Goal: Information Seeking & Learning: Find specific fact

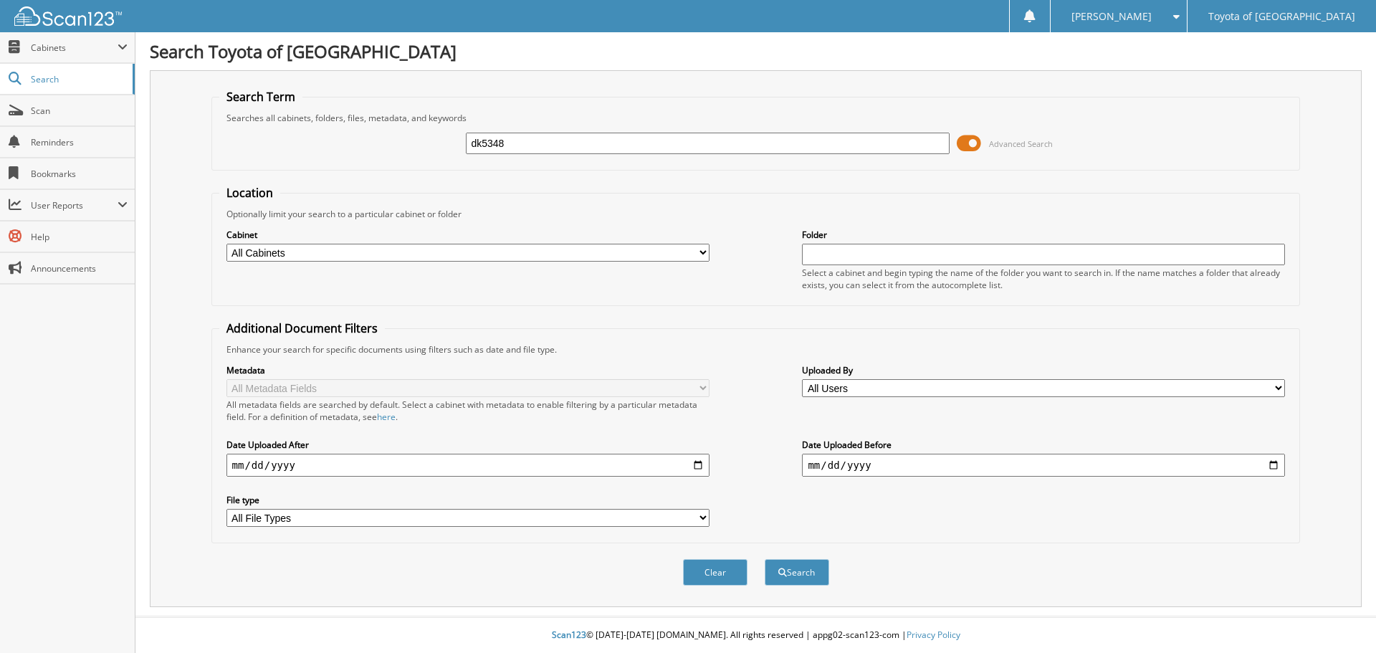
type input "dk5348"
click at [765, 559] on button "Search" at bounding box center [797, 572] width 64 height 27
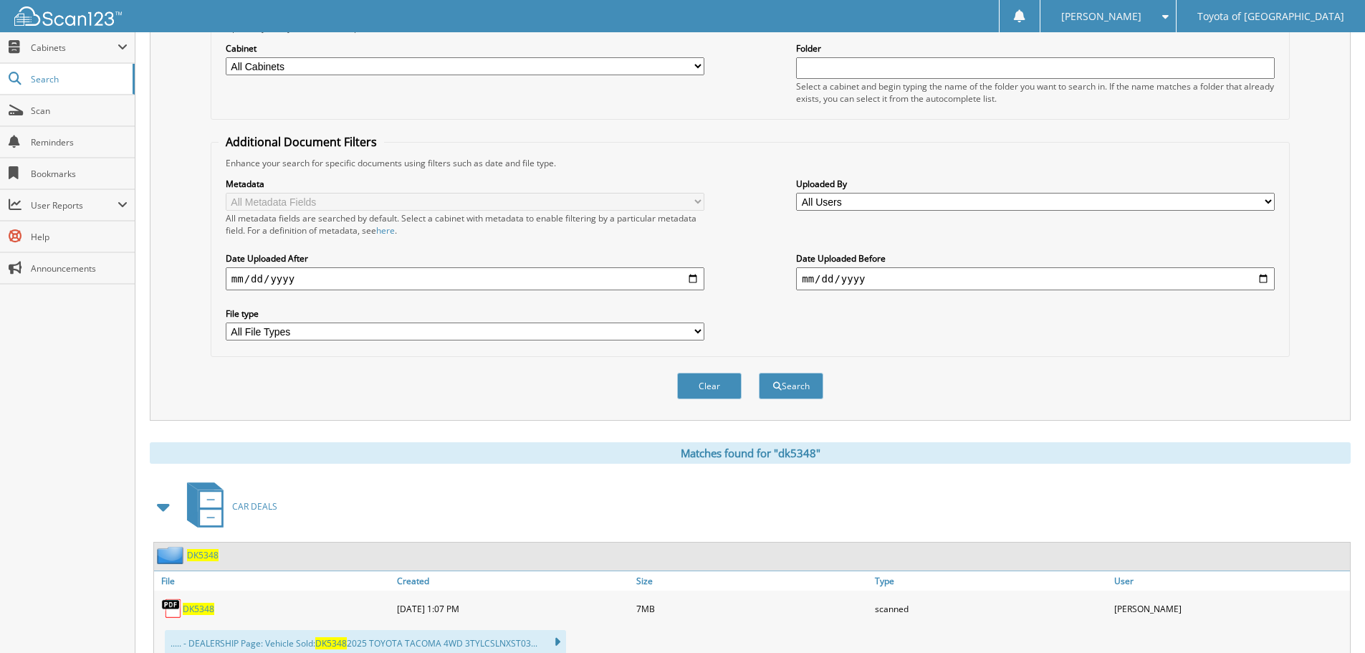
scroll to position [358, 0]
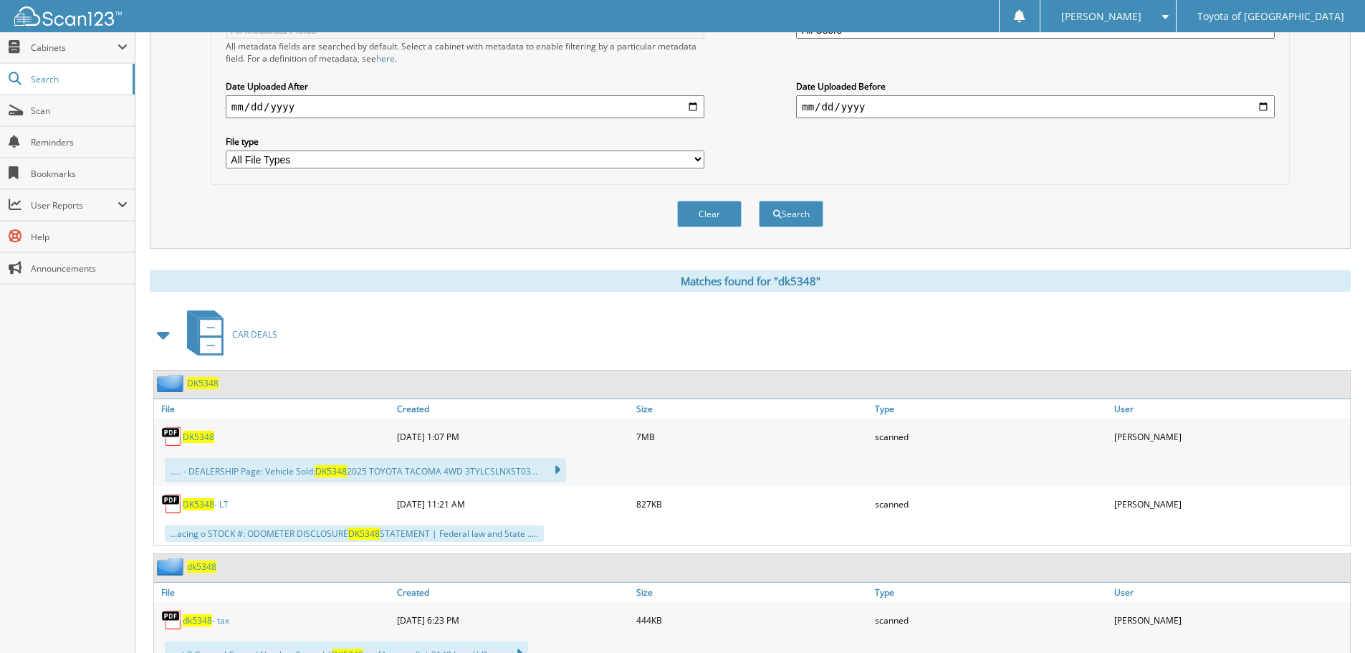
click at [205, 437] on span "DK5348" at bounding box center [199, 437] width 32 height 12
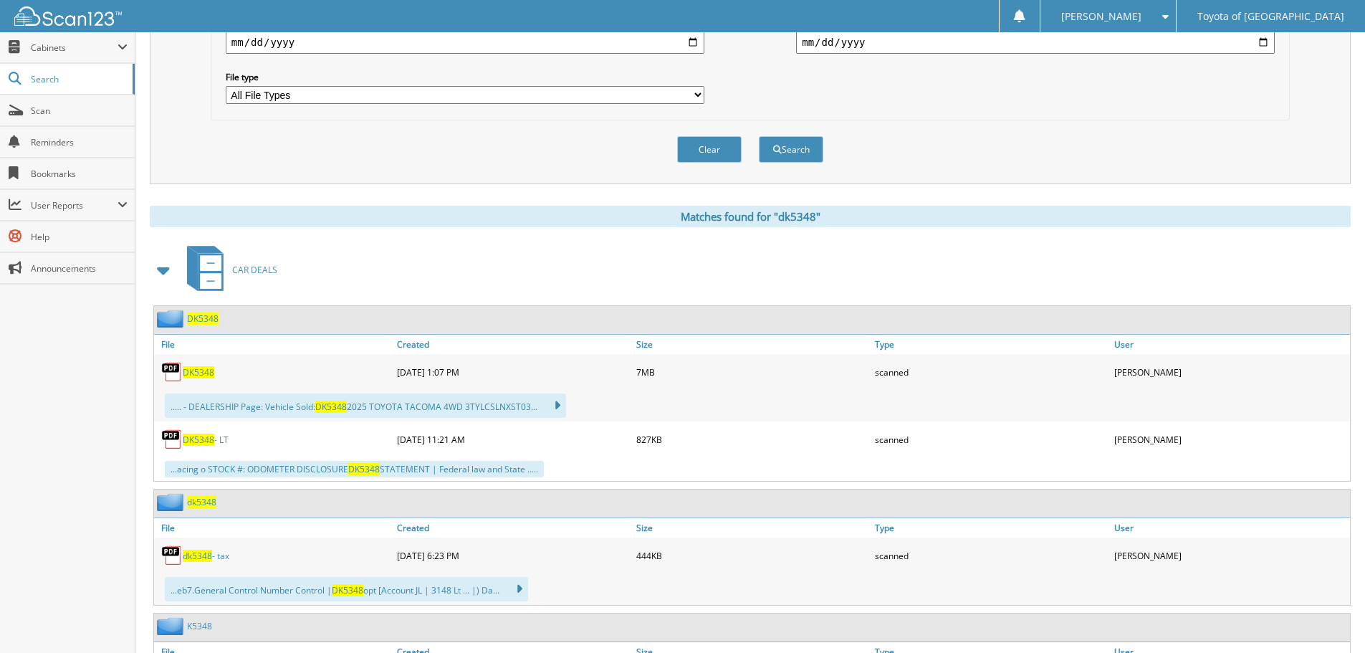
scroll to position [502, 0]
